Goal: Task Accomplishment & Management: Complete application form

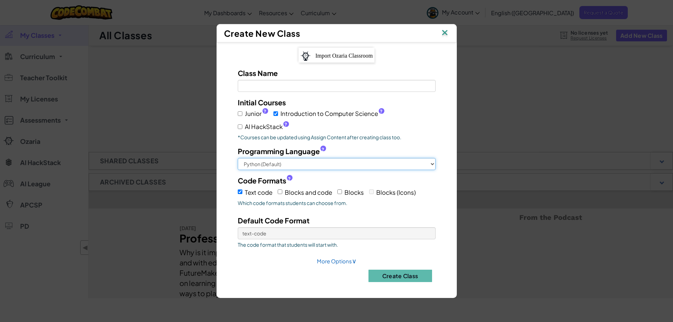
click at [279, 165] on select "Python (Default) JavaScript C++ [GEOGRAPHIC_DATA] (Experimental)" at bounding box center [337, 164] width 198 height 12
click at [282, 193] on input "Blocks and code" at bounding box center [280, 191] width 5 height 5
checkbox input "true"
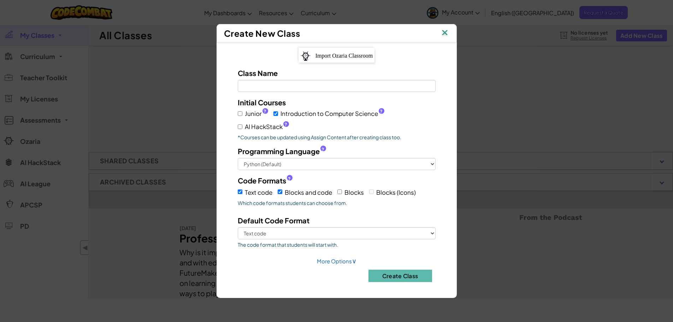
click at [267, 78] on label "Class Name Field is required" at bounding box center [258, 73] width 40 height 10
click at [267, 80] on input "Class Name Field is required" at bounding box center [337, 86] width 198 height 12
click at [266, 88] on input "Class Name Field is required" at bounding box center [337, 86] width 198 height 12
click at [428, 234] on select "Text code Blocks and code" at bounding box center [337, 233] width 198 height 12
select select "blocks-and-code"
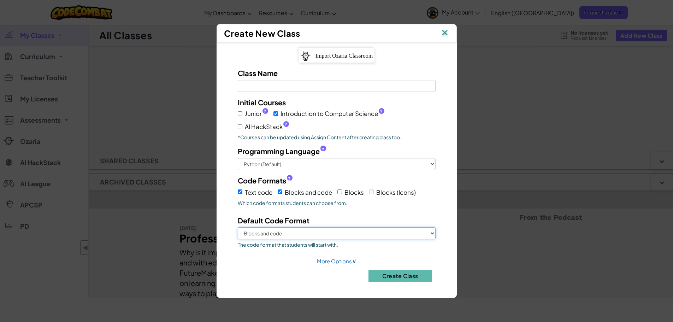
click at [238, 227] on select "Text code Blocks and code" at bounding box center [337, 233] width 198 height 12
click at [253, 80] on div "Class Name Field is required" at bounding box center [337, 80] width 209 height 24
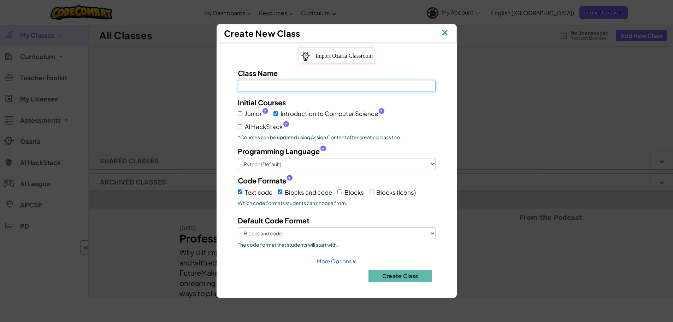
click at [257, 90] on input "Class Name Field is required" at bounding box center [337, 86] width 198 height 12
type input "F"
type input "M"
type input "Flame-[DATE]"
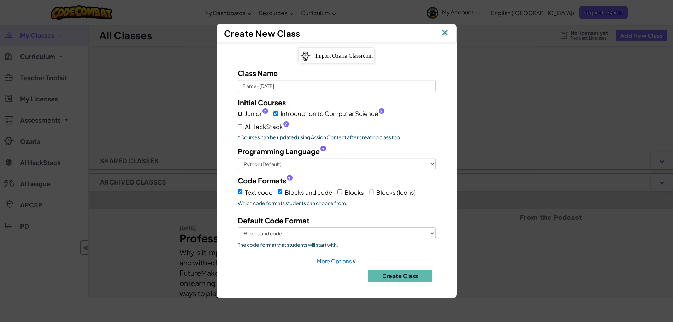
click at [239, 115] on input "Junior ?" at bounding box center [240, 113] width 5 height 5
checkbox input "true"
click at [239, 124] on label "AI HackStack ?" at bounding box center [263, 127] width 51 height 10
click at [239, 124] on input "AI HackStack ?" at bounding box center [240, 126] width 5 height 5
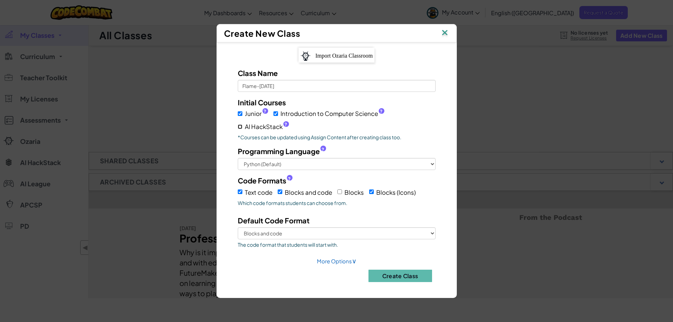
checkbox input "true"
click at [408, 277] on button "Create Class" at bounding box center [401, 276] width 64 height 12
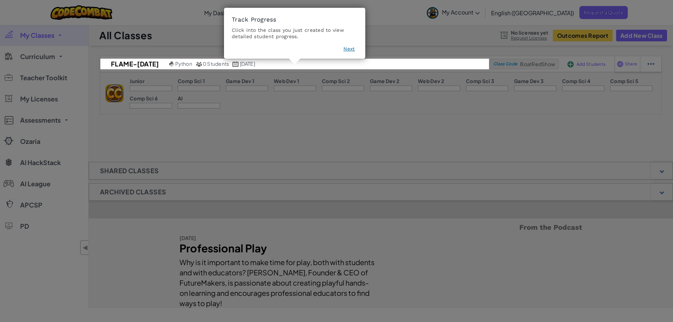
click at [383, 26] on icon at bounding box center [339, 161] width 679 height 322
click at [336, 150] on icon at bounding box center [339, 161] width 679 height 322
click at [353, 50] on button "Next" at bounding box center [349, 48] width 11 height 7
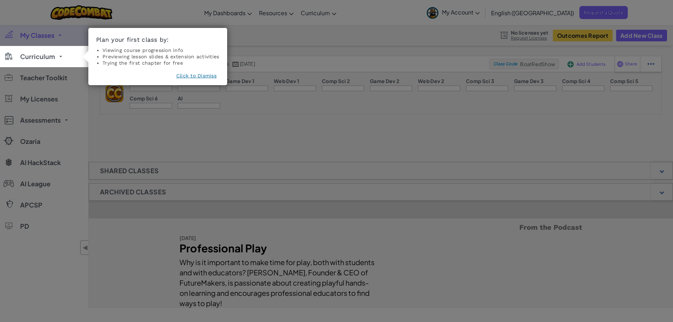
click at [203, 75] on button "Click to Dismiss" at bounding box center [196, 75] width 40 height 7
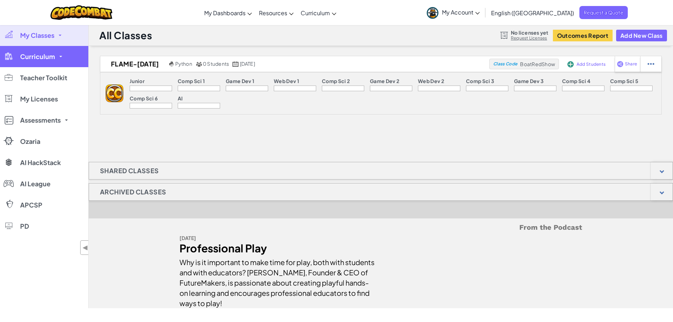
click at [41, 57] on span "Curriculum" at bounding box center [37, 56] width 35 height 6
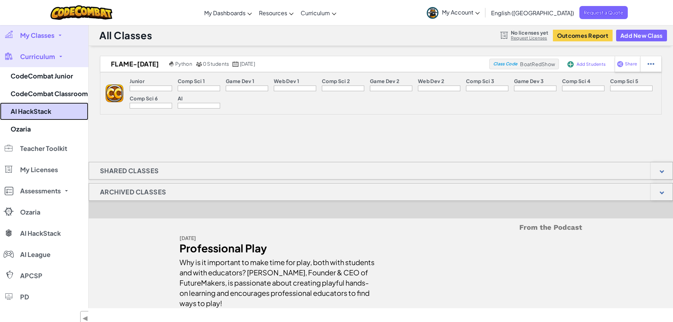
click at [47, 112] on link "AI HackStack" at bounding box center [44, 112] width 88 height 18
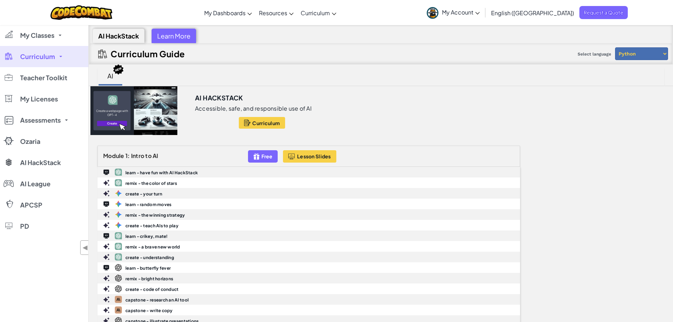
click at [61, 54] on link "Curriculum" at bounding box center [44, 56] width 88 height 21
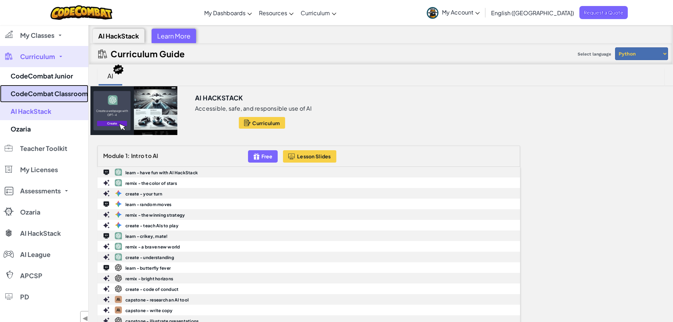
click at [58, 92] on link "CodeCombat Classroom" at bounding box center [44, 94] width 88 height 18
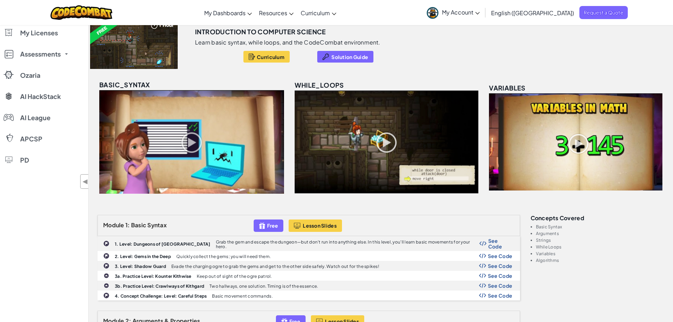
scroll to position [71, 0]
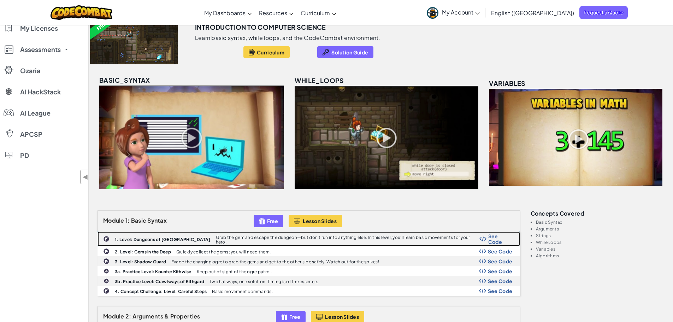
click at [146, 237] on b "1. Level: Dungeons of [GEOGRAPHIC_DATA]" at bounding box center [163, 239] width 96 height 5
